Goal: Communication & Community: Participate in discussion

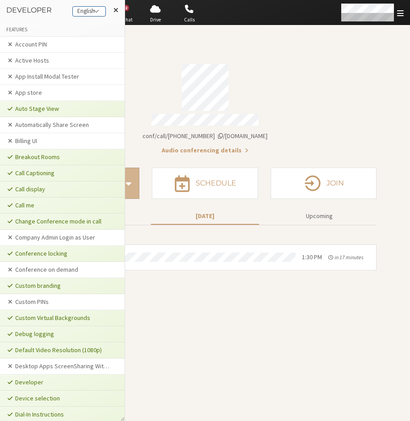
click at [89, 16] on div "English" at bounding box center [89, 11] width 33 height 9
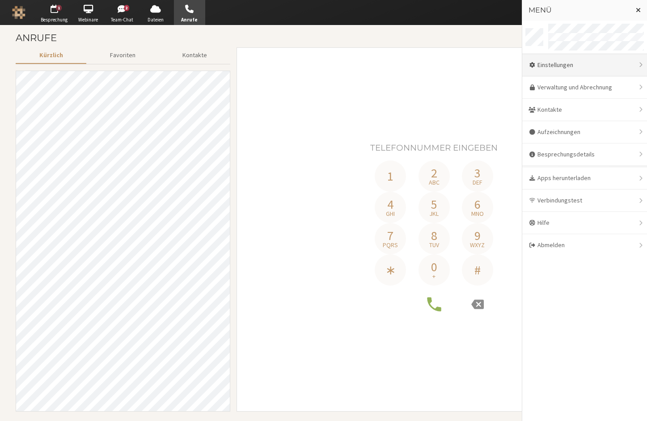
click at [559, 64] on div "Einstellungen" at bounding box center [584, 65] width 125 height 22
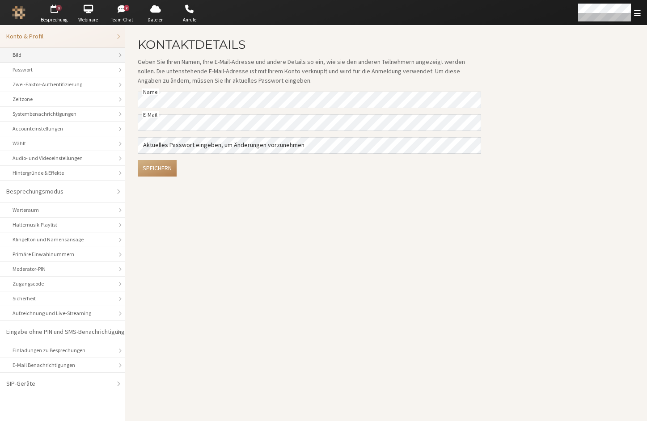
click at [56, 54] on div "Bild" at bounding box center [63, 55] width 100 height 8
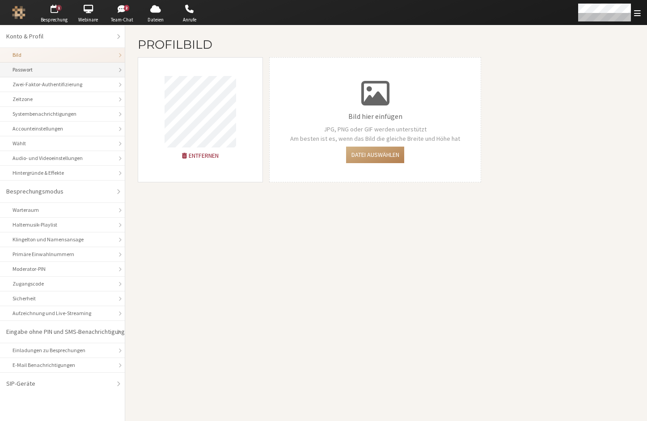
click at [63, 72] on div "Passwort" at bounding box center [63, 70] width 100 height 8
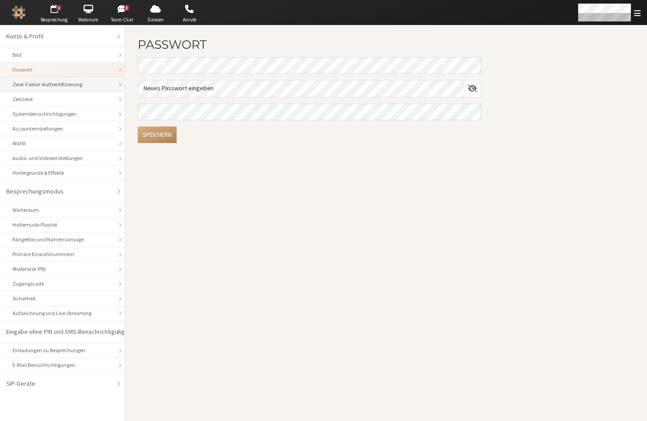
click at [62, 90] on li "Zwei-Faktor-Authentifizierung" at bounding box center [62, 84] width 125 height 15
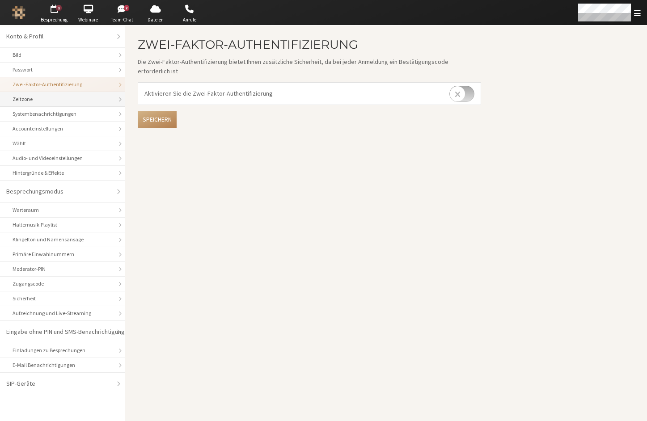
click at [58, 100] on div "Zeitzone" at bounding box center [63, 99] width 100 height 8
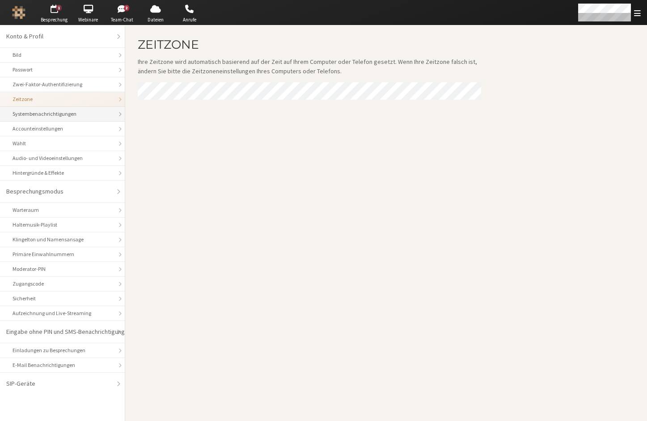
click at [59, 117] on div "Systembenachrichtigungen" at bounding box center [63, 114] width 100 height 8
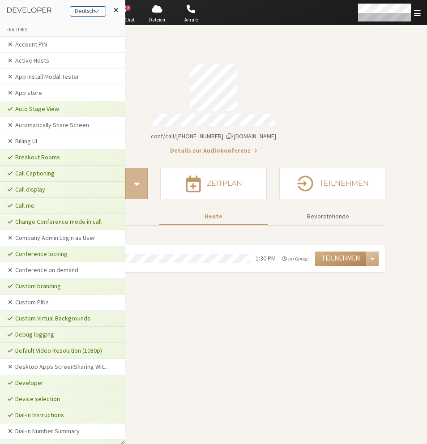
click at [103, 10] on div "Deutsch" at bounding box center [87, 11] width 35 height 9
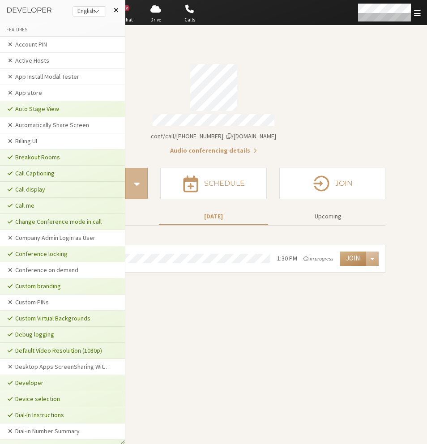
click at [114, 11] on span at bounding box center [116, 9] width 5 height 7
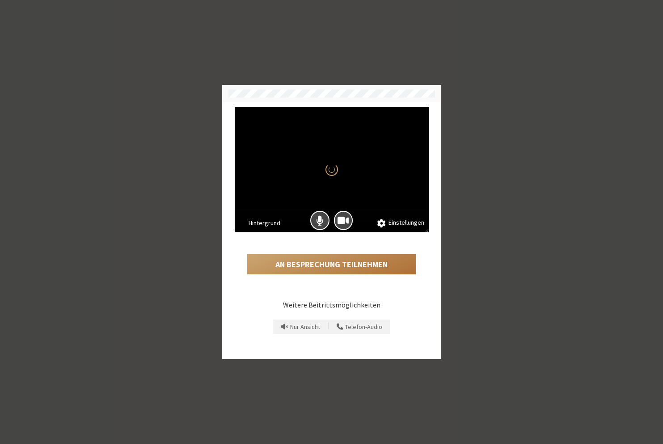
click at [330, 263] on button "An Besprechung teilnehmen" at bounding box center [331, 264] width 169 height 21
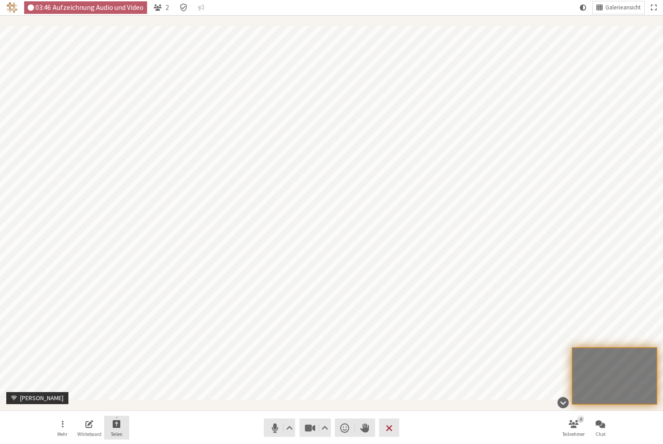
click at [127, 423] on button "Teilen" at bounding box center [116, 427] width 25 height 24
click at [130, 400] on span "Bildschirm teilen" at bounding box center [124, 403] width 89 height 7
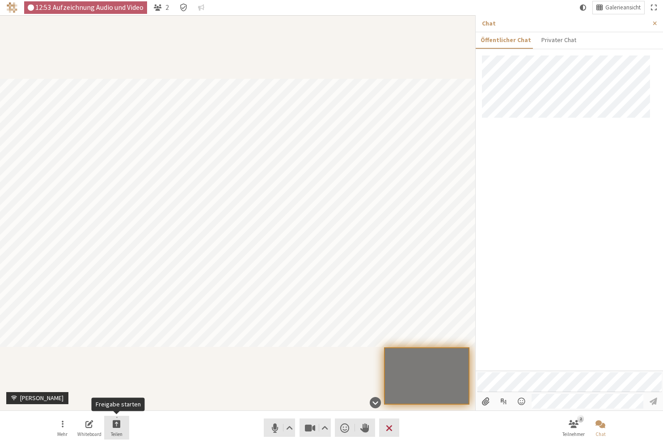
click at [120, 427] on span "Freigabe starten" at bounding box center [117, 423] width 8 height 10
click at [123, 404] on span "Bildschirm teilen" at bounding box center [124, 403] width 89 height 7
click at [123, 430] on button "Teilen" at bounding box center [116, 427] width 25 height 24
click at [128, 404] on span "Bildschirm teilen" at bounding box center [124, 403] width 89 height 7
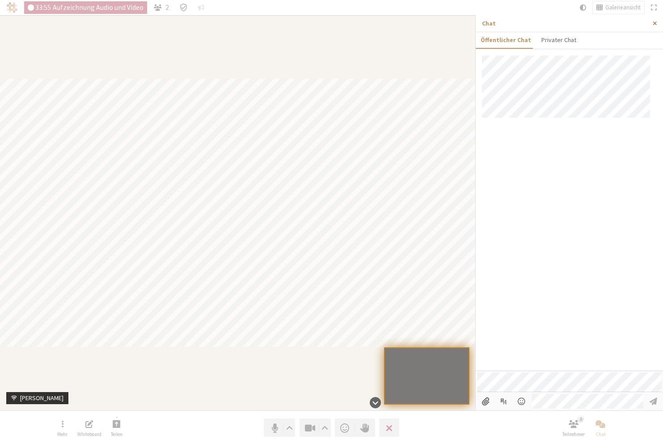
click at [658, 22] on button "Seitenleiste schließen" at bounding box center [655, 23] width 17 height 17
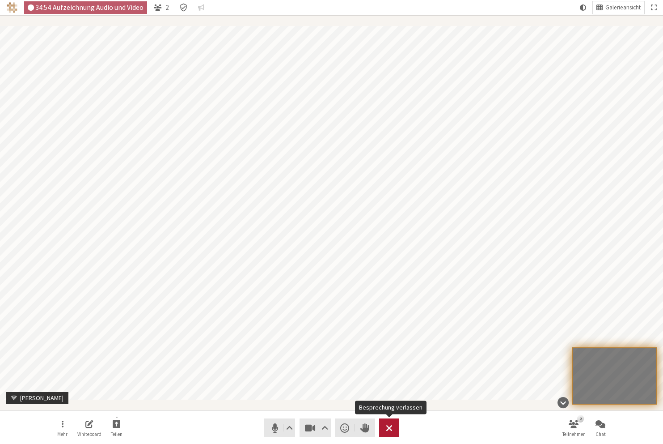
click at [392, 425] on span "Besprechung verlassen" at bounding box center [389, 427] width 7 height 13
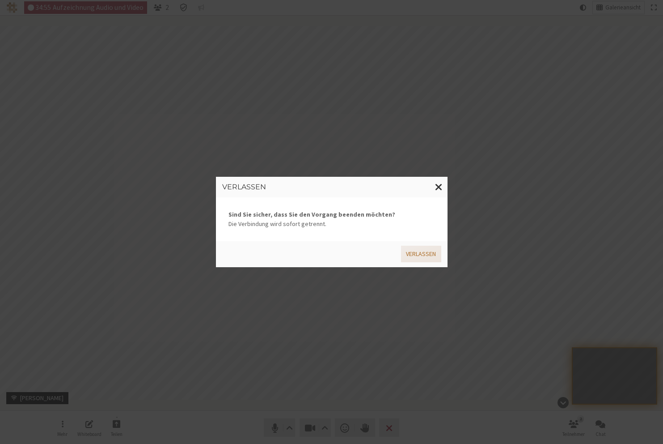
click at [415, 255] on button "Verlassen" at bounding box center [421, 253] width 40 height 17
